Goal: Task Accomplishment & Management: Use online tool/utility

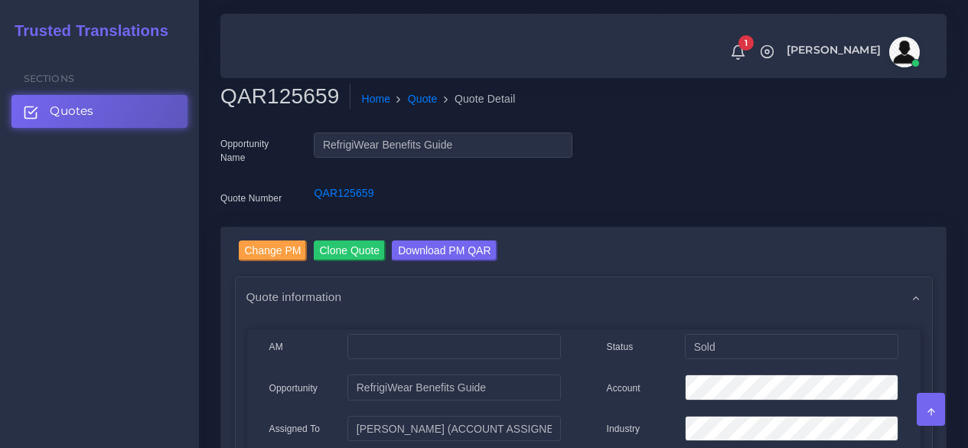
scroll to position [995, 0]
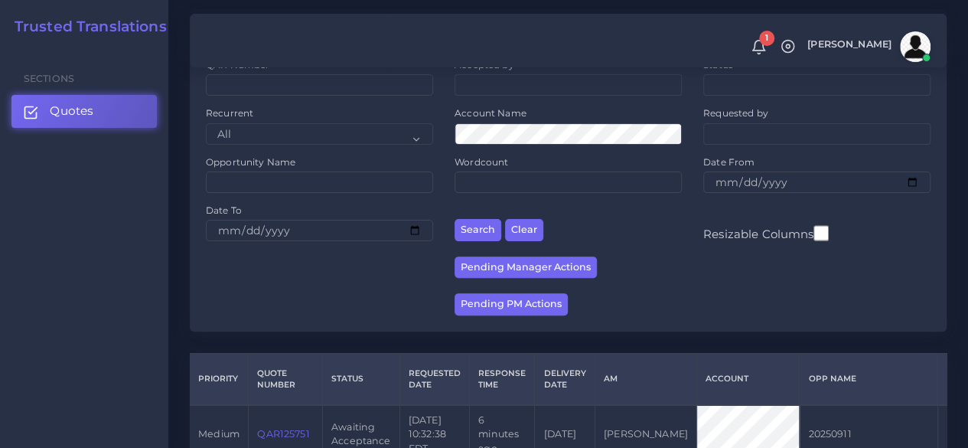
scroll to position [306, 0]
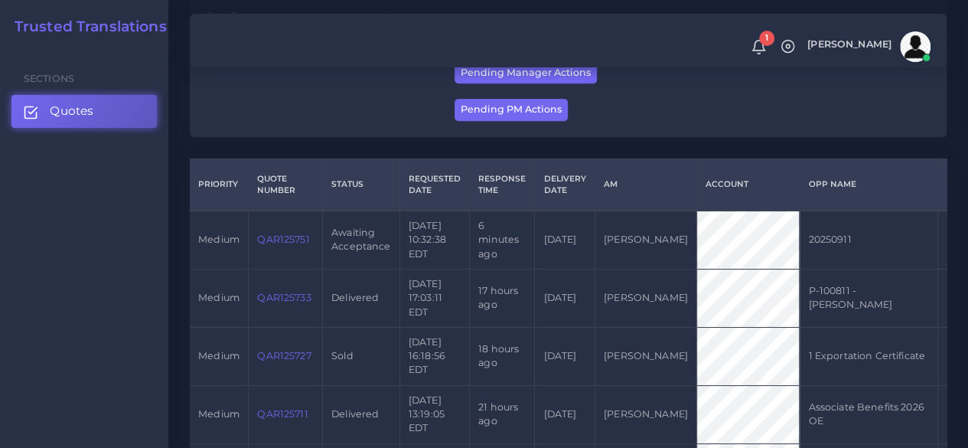
click at [262, 245] on link "QAR125751" at bounding box center [283, 238] width 52 height 11
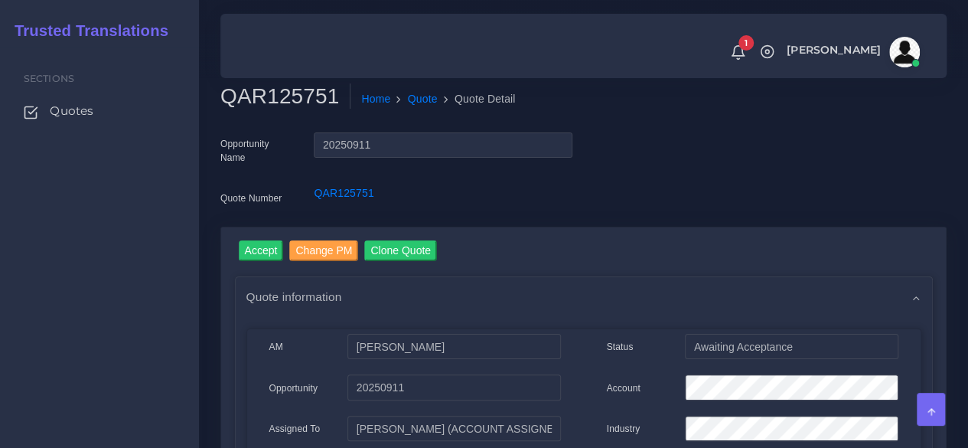
click at [277, 94] on h2 "QAR125751" at bounding box center [285, 96] width 130 height 26
copy h2 "QAR125751"
click at [252, 244] on input "Accept" at bounding box center [261, 250] width 45 height 21
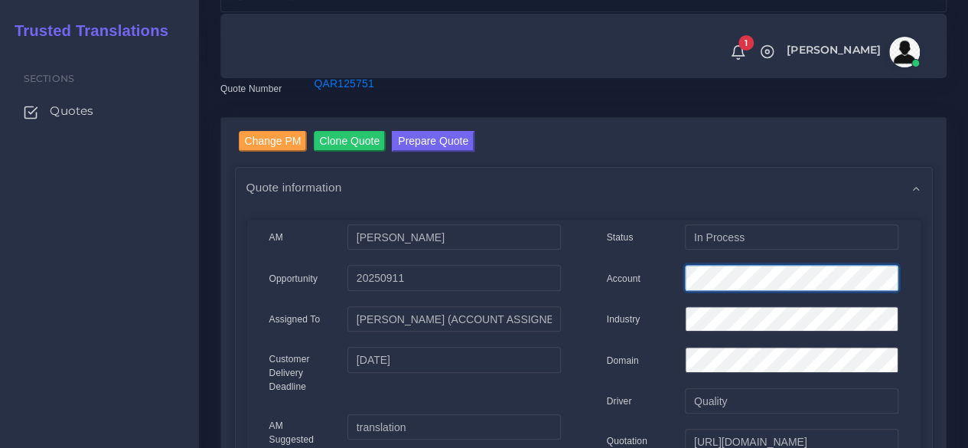
scroll to position [0, 4]
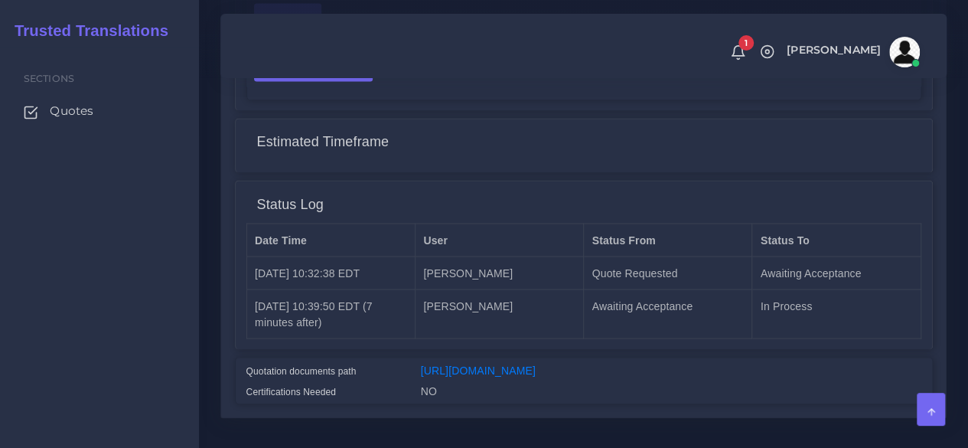
scroll to position [1301, 0]
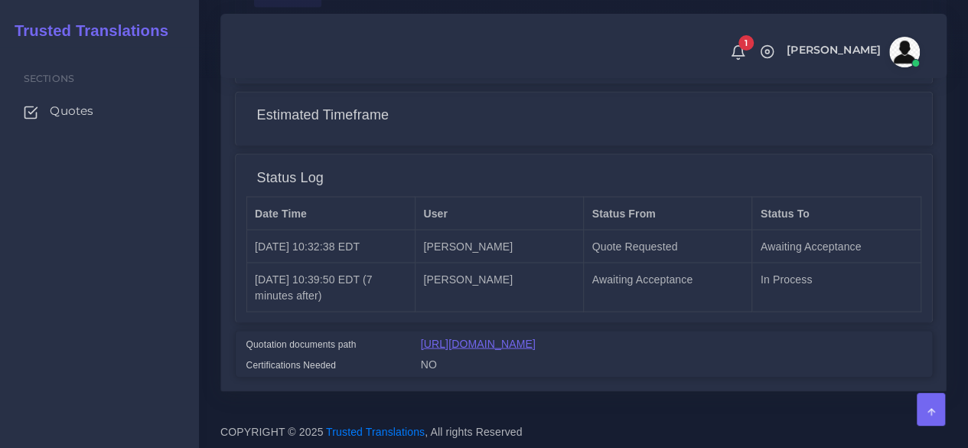
click at [536, 337] on link "https://workdrive.zoho.com/fgoh3e43b1a1fe2124b65bedd7c3c51a0e040/teams/fgoh3e43…" at bounding box center [478, 343] width 115 height 12
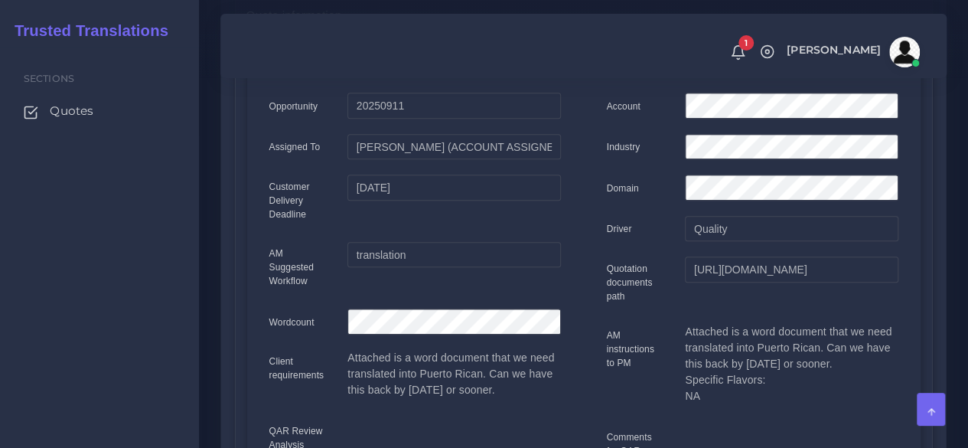
scroll to position [0, 0]
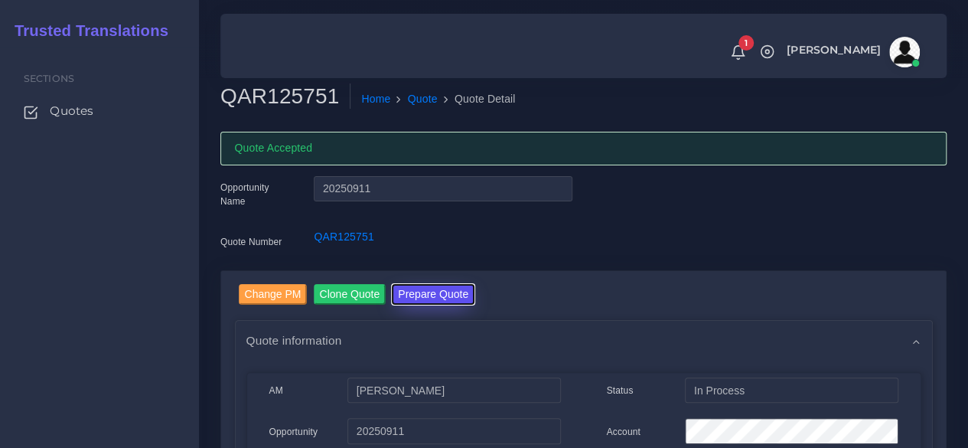
click at [408, 288] on button "Prepare Quote" at bounding box center [433, 294] width 83 height 21
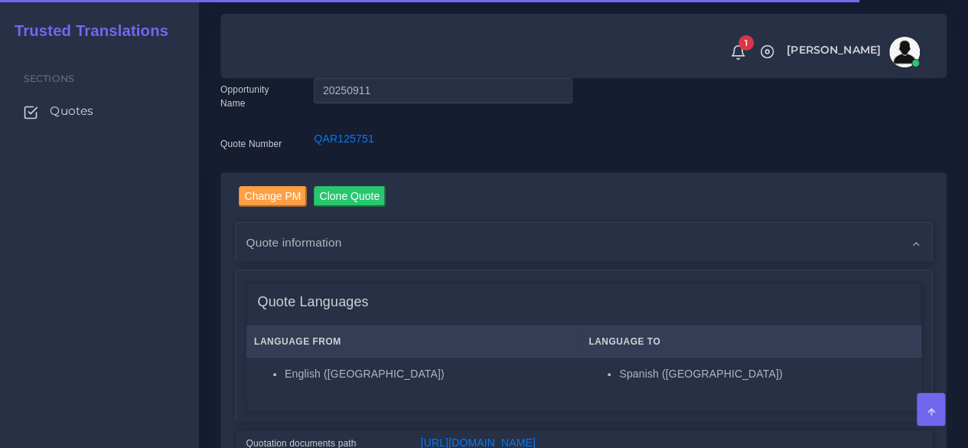
scroll to position [383, 0]
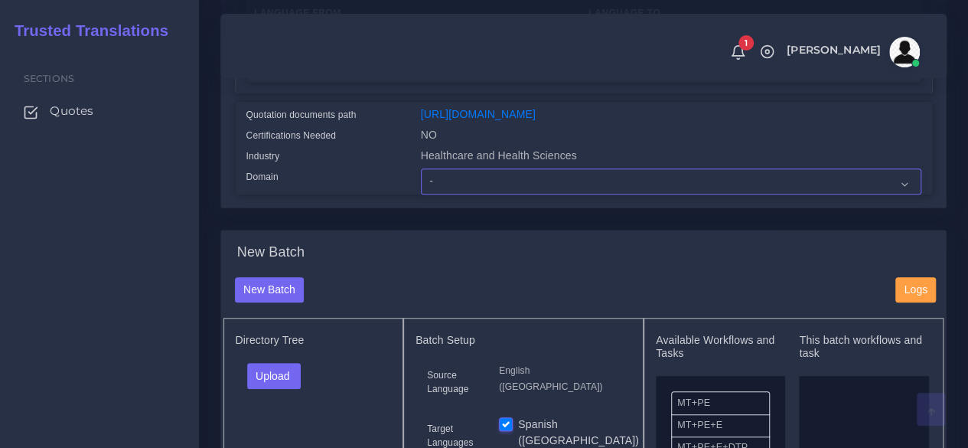
click at [447, 194] on select "- Advertising and Media Agriculture, Forestry and Fishing Architecture, Buildin…" at bounding box center [671, 181] width 500 height 26
select select "Healthcare and Health Sciences"
click at [421, 194] on select "- Advertising and Media Agriculture, Forestry and Fishing Architecture, Buildin…" at bounding box center [671, 181] width 500 height 26
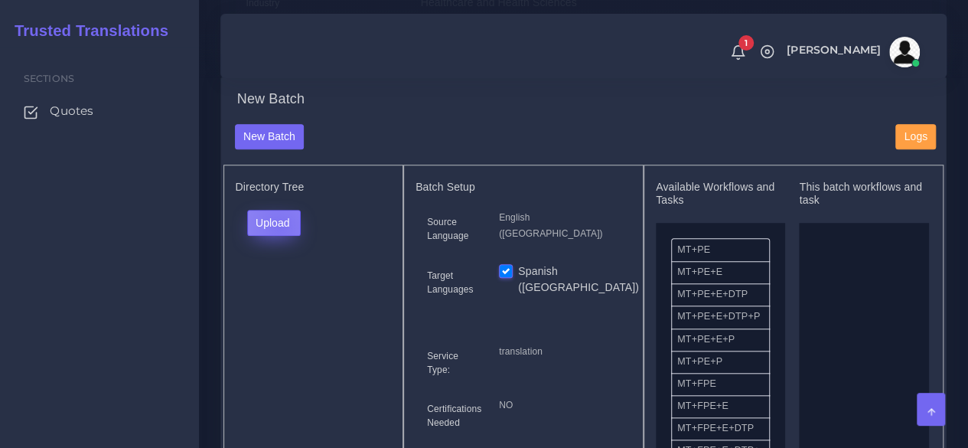
click at [279, 236] on button "Upload" at bounding box center [274, 223] width 54 height 26
click at [290, 290] on label "Files" at bounding box center [301, 280] width 106 height 19
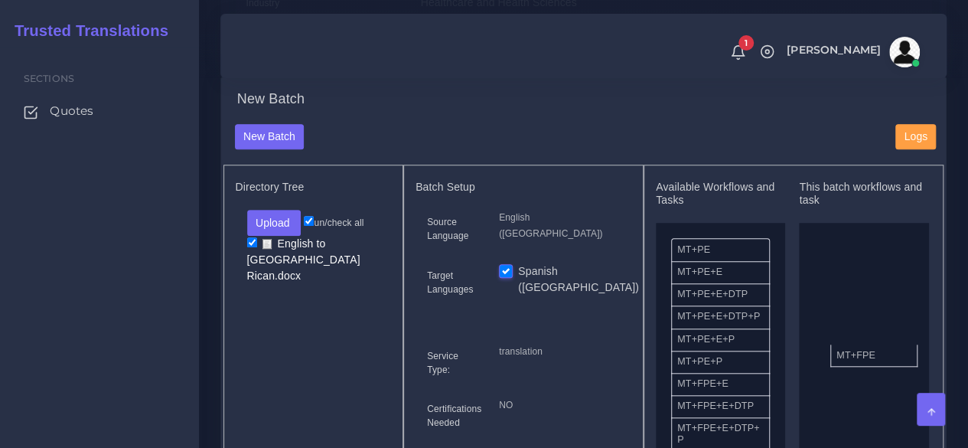
drag, startPoint x: 728, startPoint y: 420, endPoint x: 852, endPoint y: 371, distance: 133.3
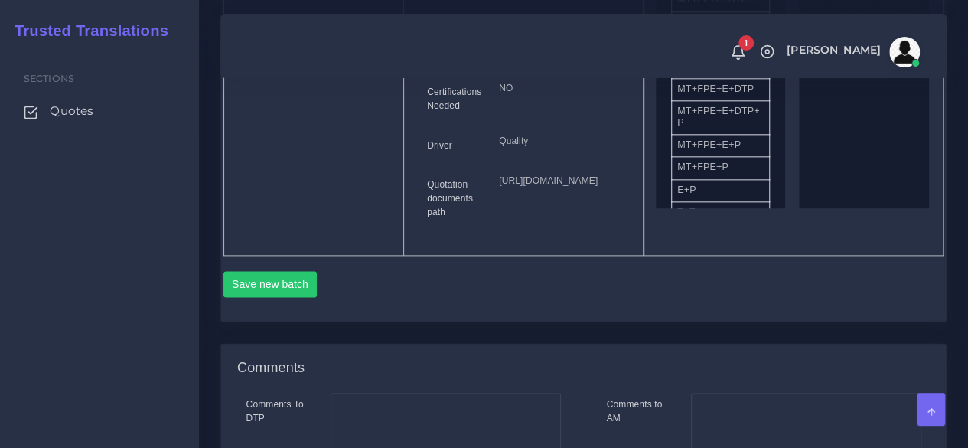
scroll to position [918, 0]
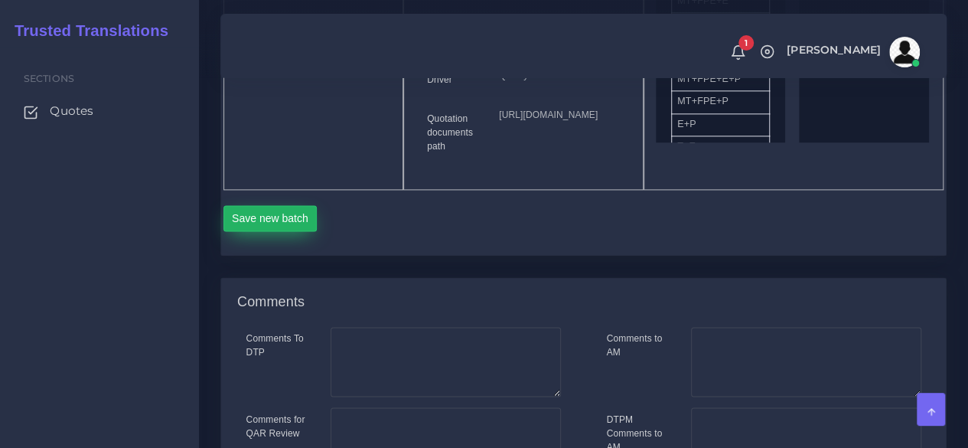
click at [283, 231] on button "Save new batch" at bounding box center [270, 218] width 94 height 26
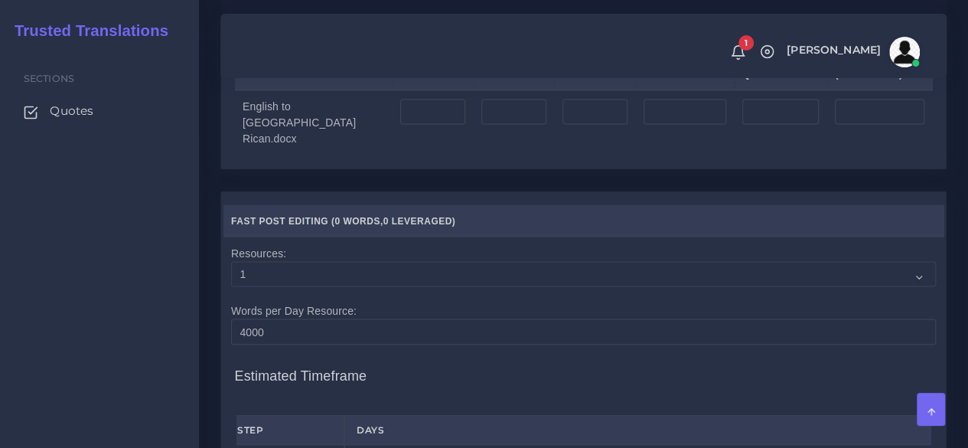
scroll to position [1301, 0]
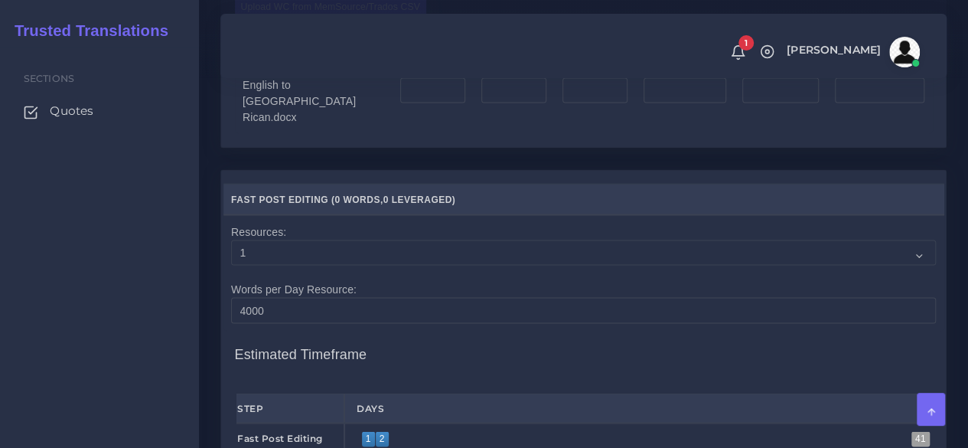
click at [344, 18] on label "Upload WC from MemSource/Trados CSV" at bounding box center [331, 7] width 192 height 21
click at [0, 0] on input "Upload WC from MemSource/Trados CSV" at bounding box center [0, 0] width 0 height 0
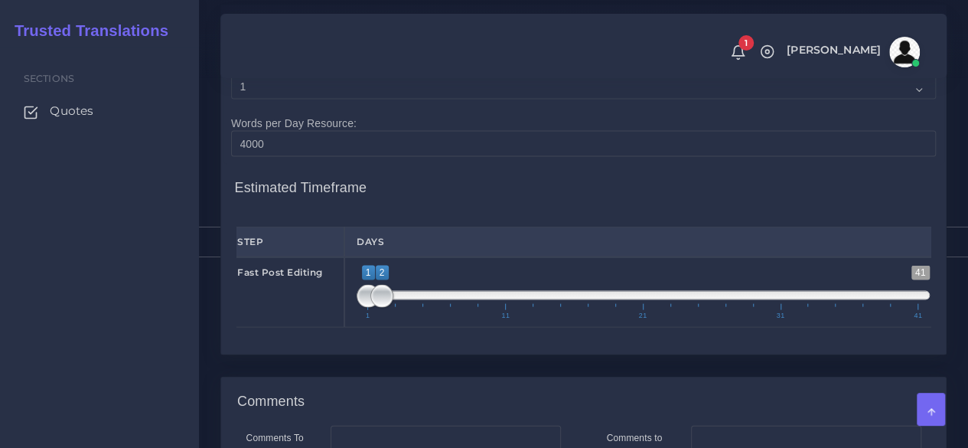
scroll to position [1607, 0]
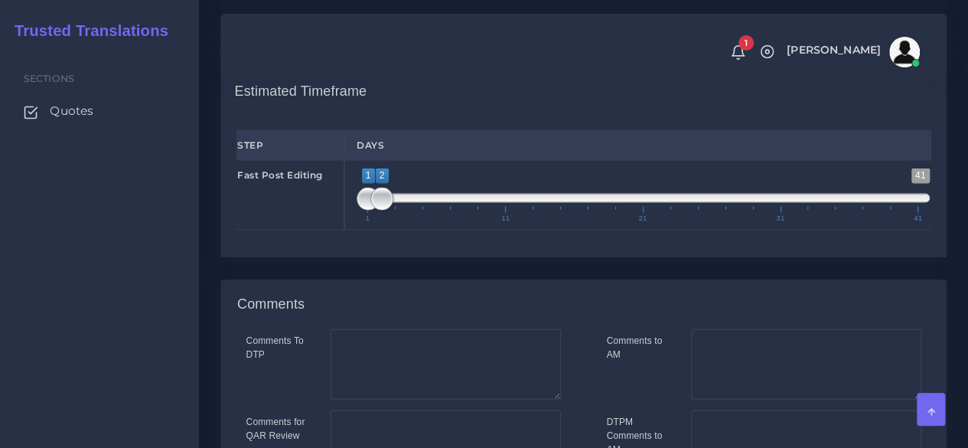
type input "1;1"
drag, startPoint x: 386, startPoint y: 294, endPoint x: 326, endPoint y: 292, distance: 59.7
click at [327, 230] on div "Fast Post Editing 1 41 1 2 1 — 2 1 11 21 31 41 1;1" at bounding box center [583, 195] width 717 height 70
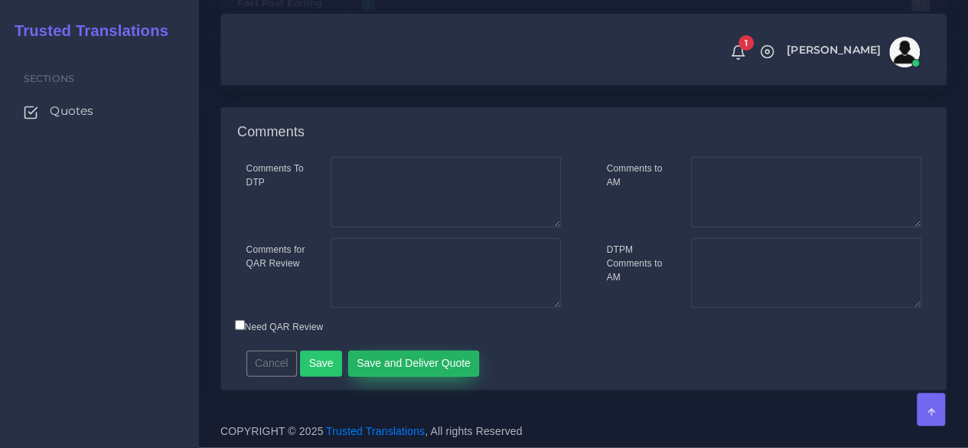
click at [395, 367] on button "Save and Deliver Quote" at bounding box center [414, 363] width 132 height 26
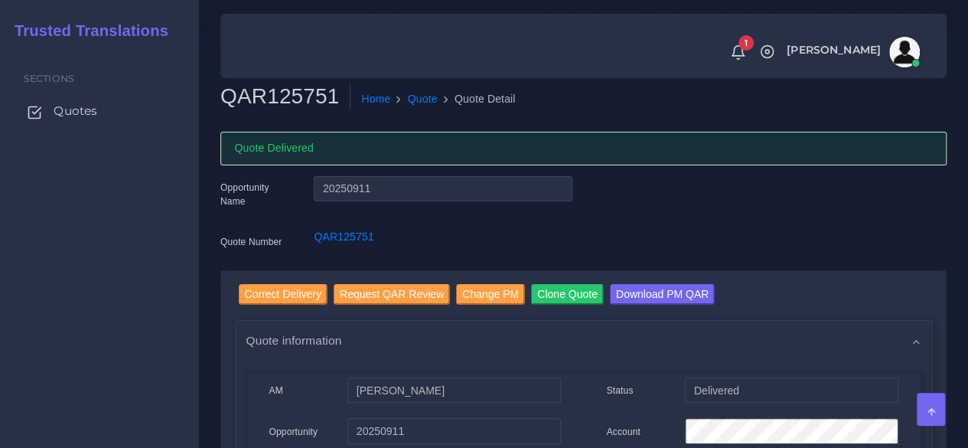
click at [86, 107] on span "Quotes" at bounding box center [76, 111] width 44 height 17
